Goal: Information Seeking & Learning: Learn about a topic

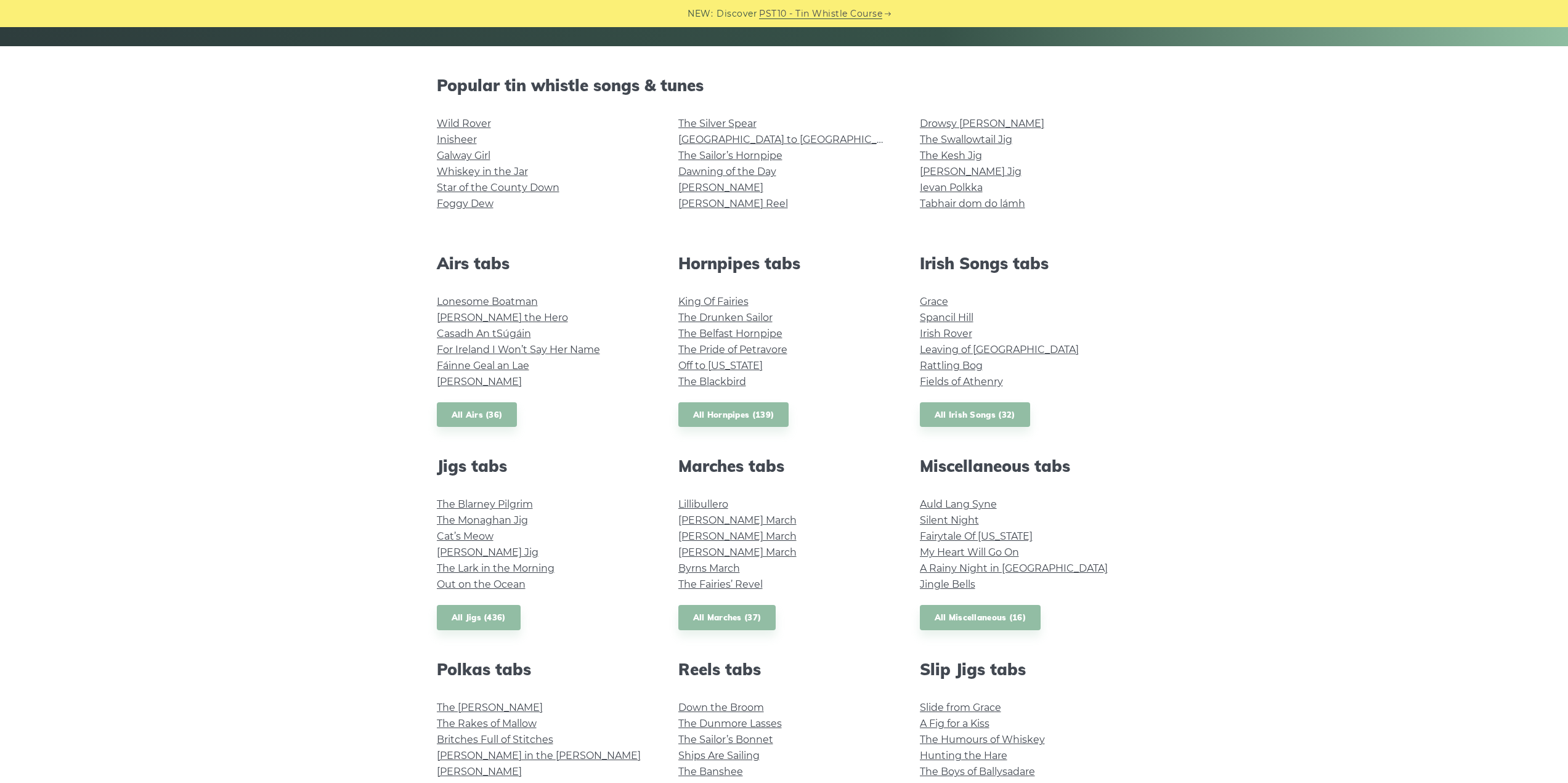
scroll to position [185, 0]
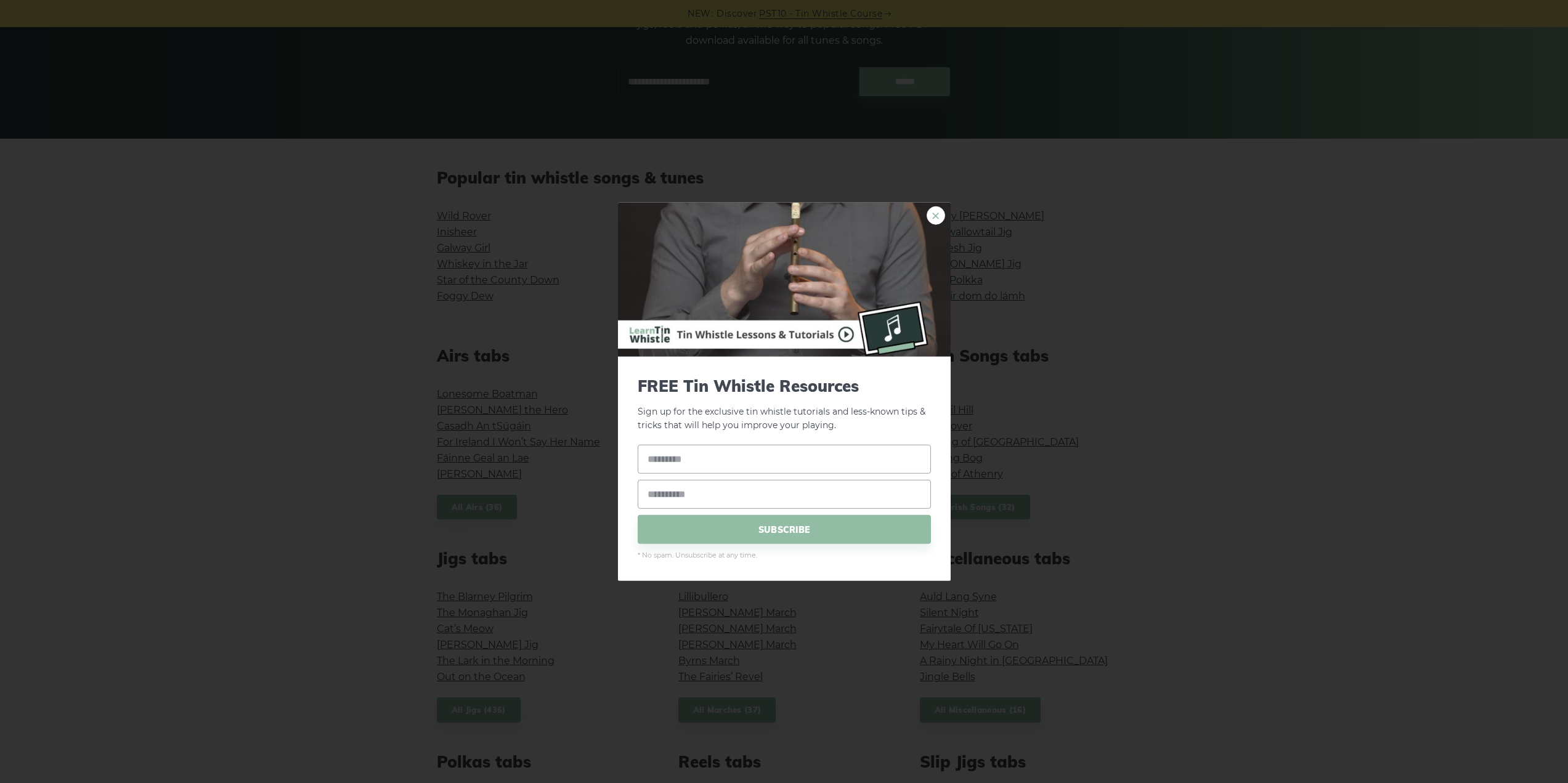
click at [932, 210] on link "×" at bounding box center [935, 215] width 19 height 19
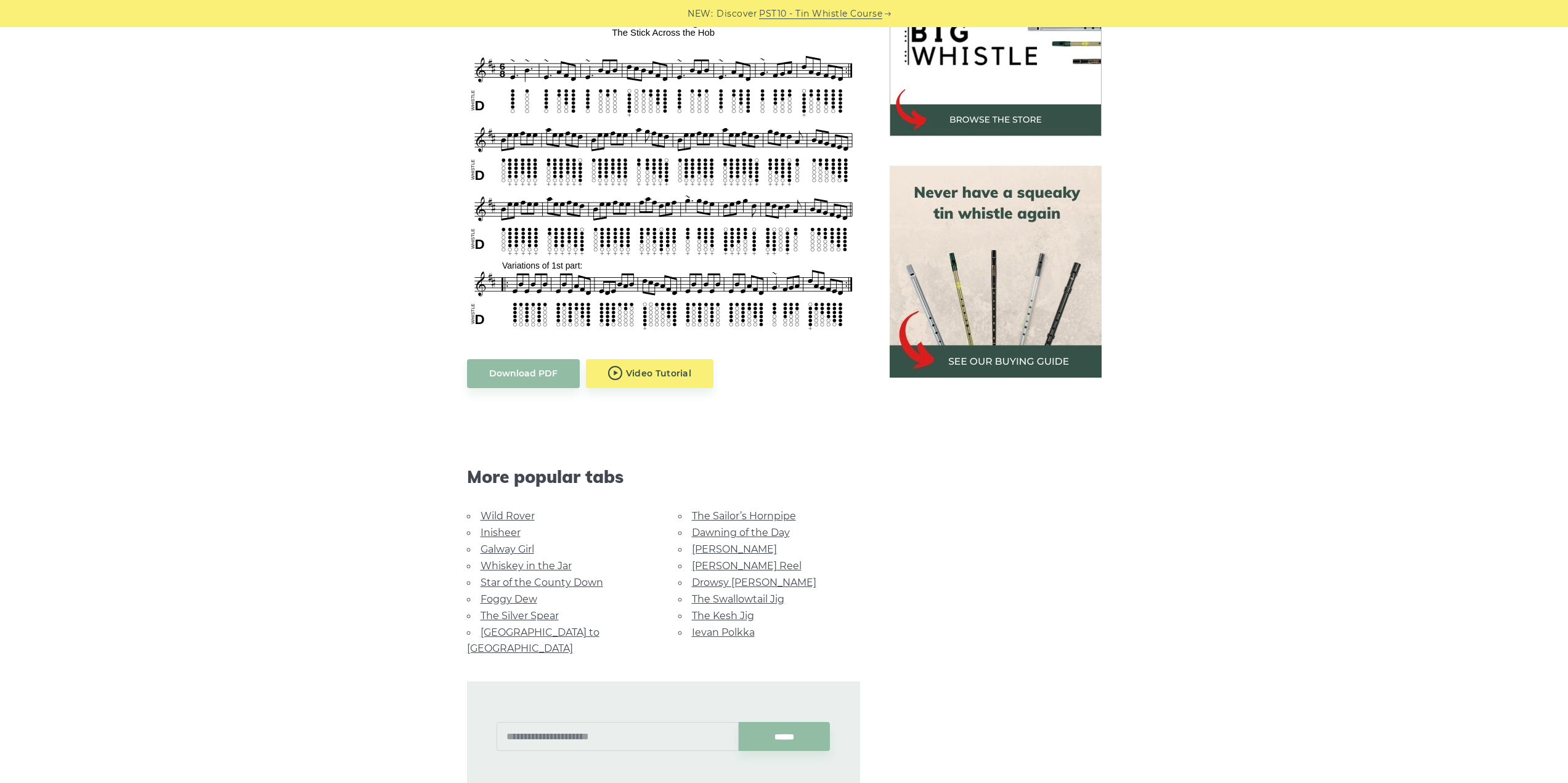
scroll to position [431, 0]
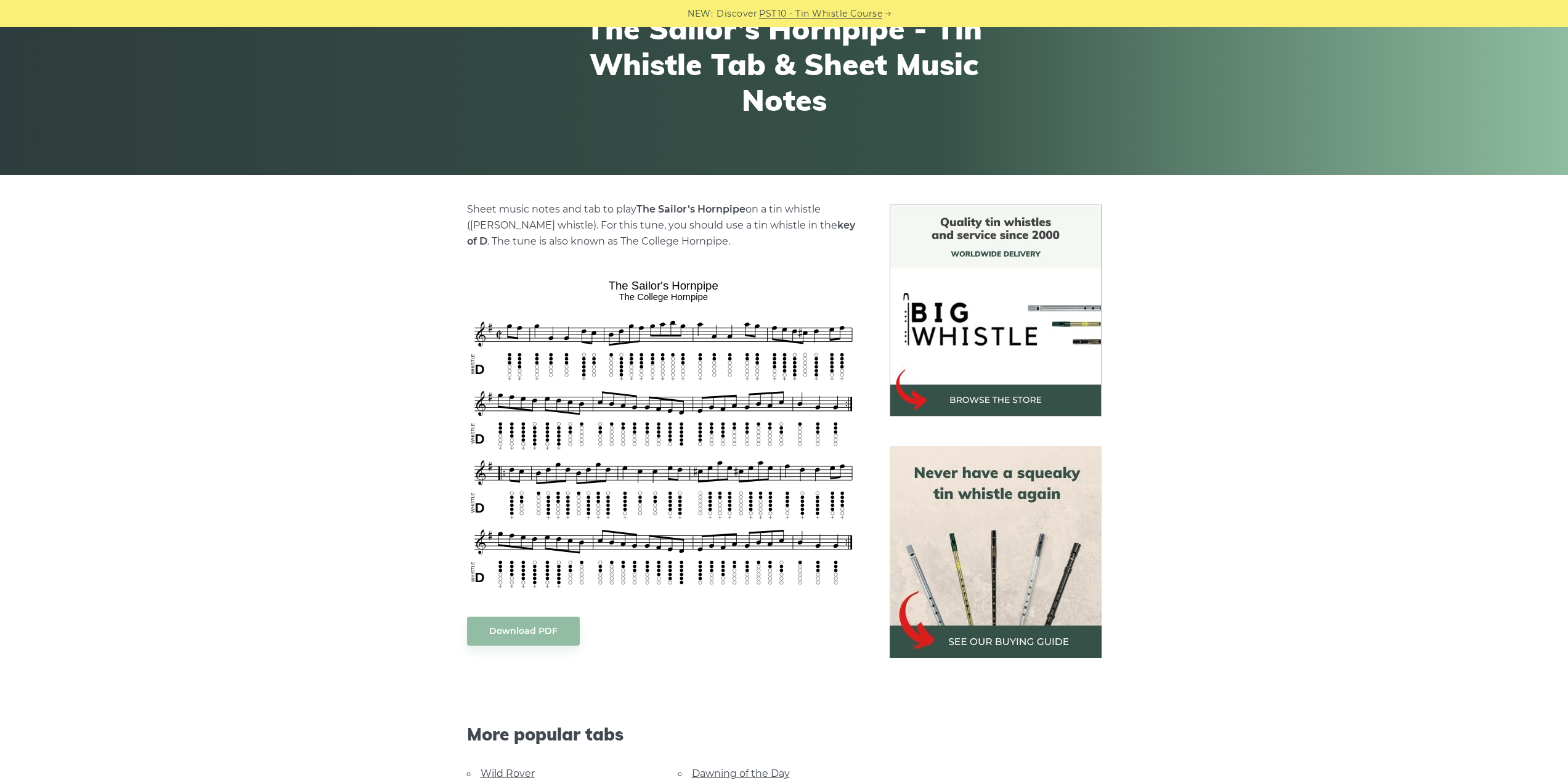
scroll to position [185, 0]
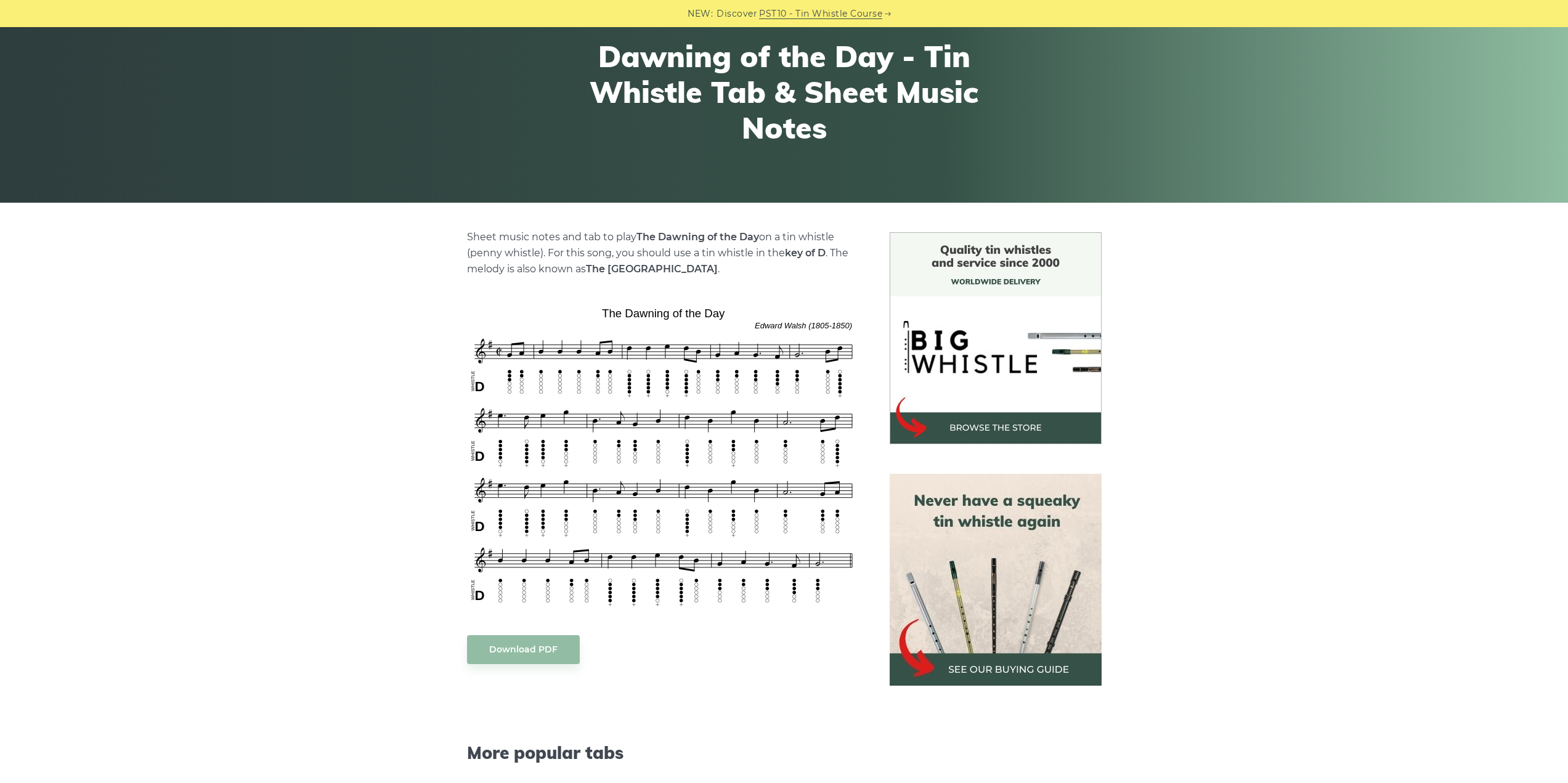
scroll to position [124, 0]
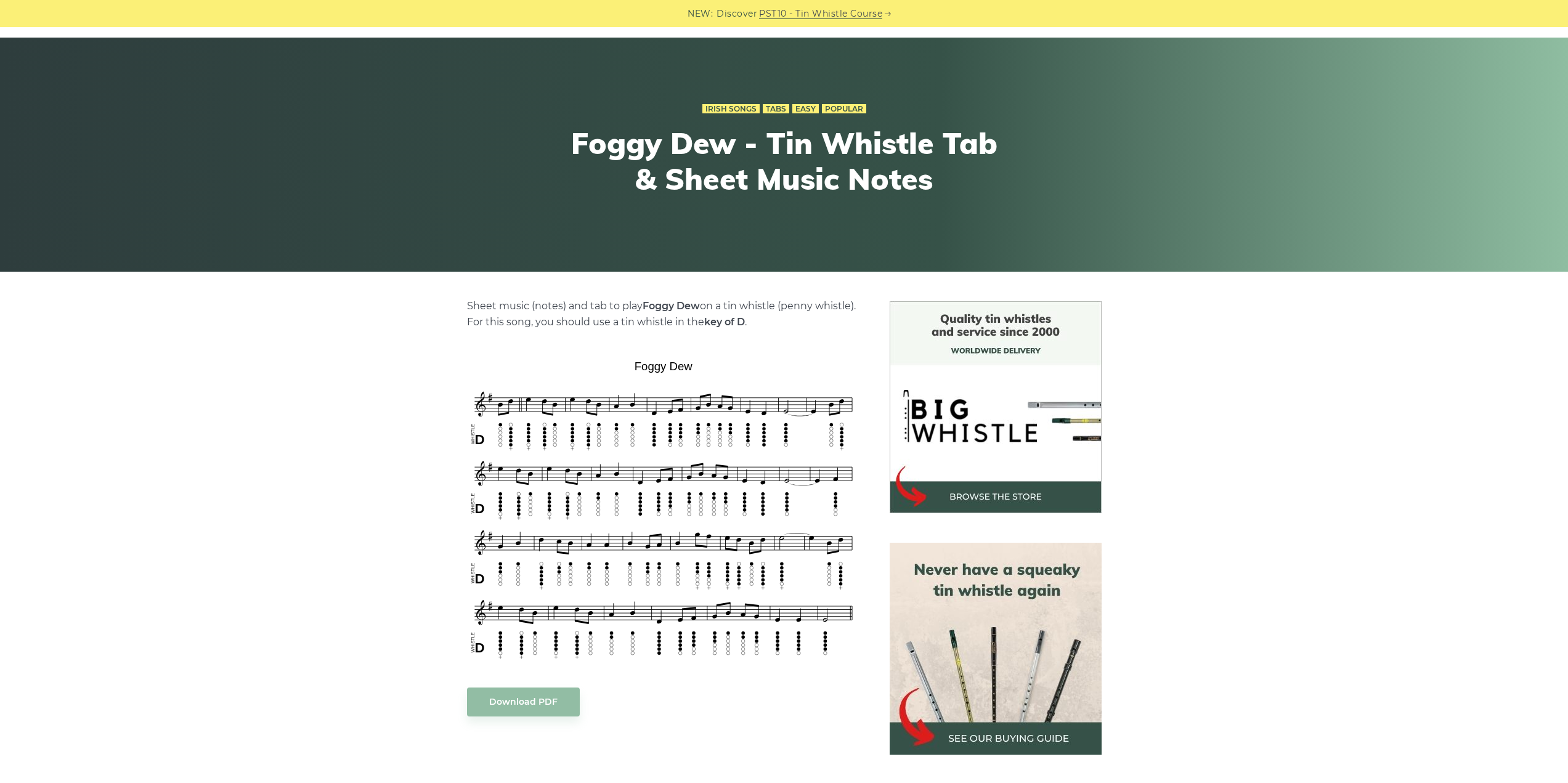
scroll to position [61, 0]
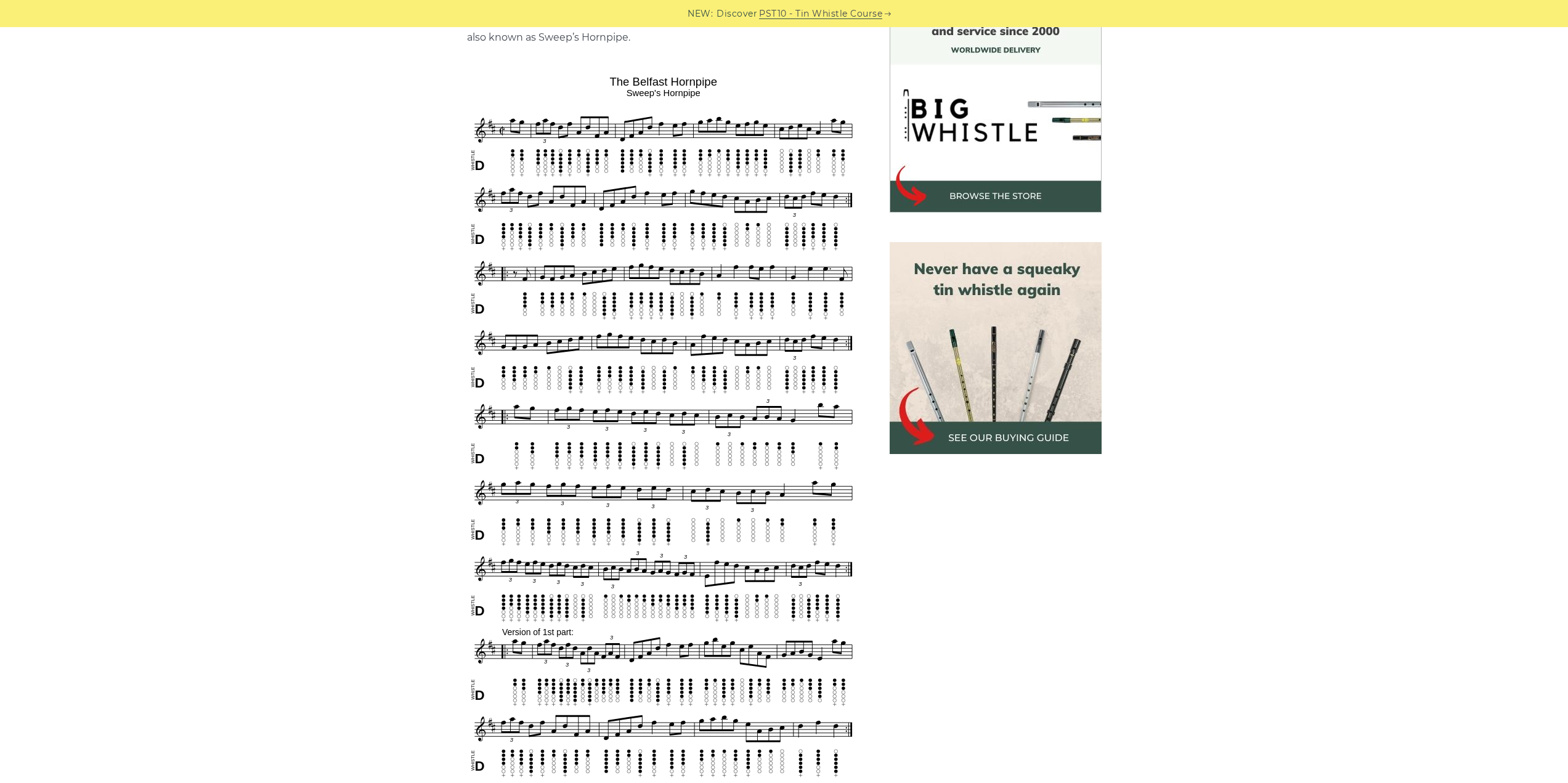
scroll to position [370, 0]
